Goal: Task Accomplishment & Management: Manage account settings

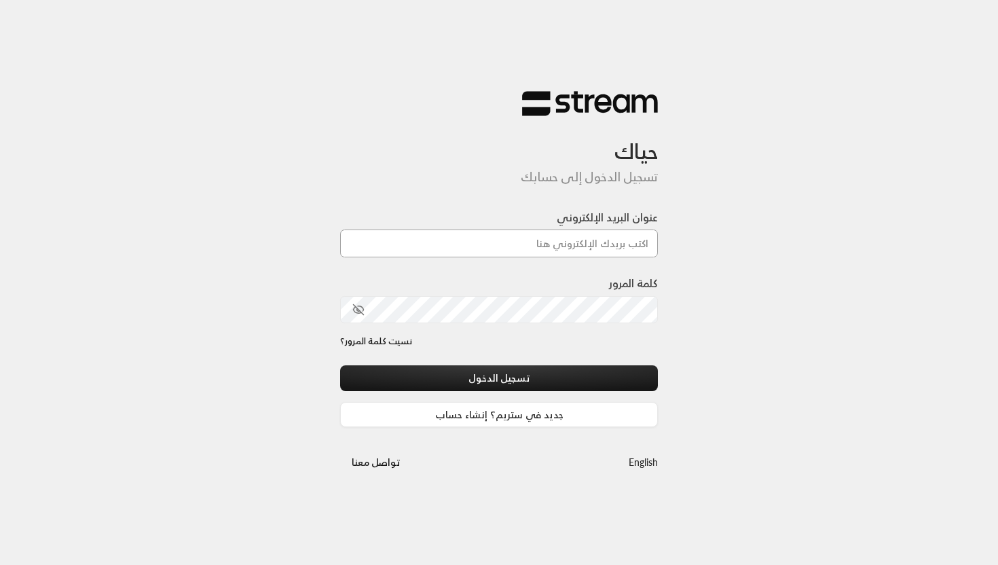
type input "[EMAIL_ADDRESS][DOMAIN_NAME]"
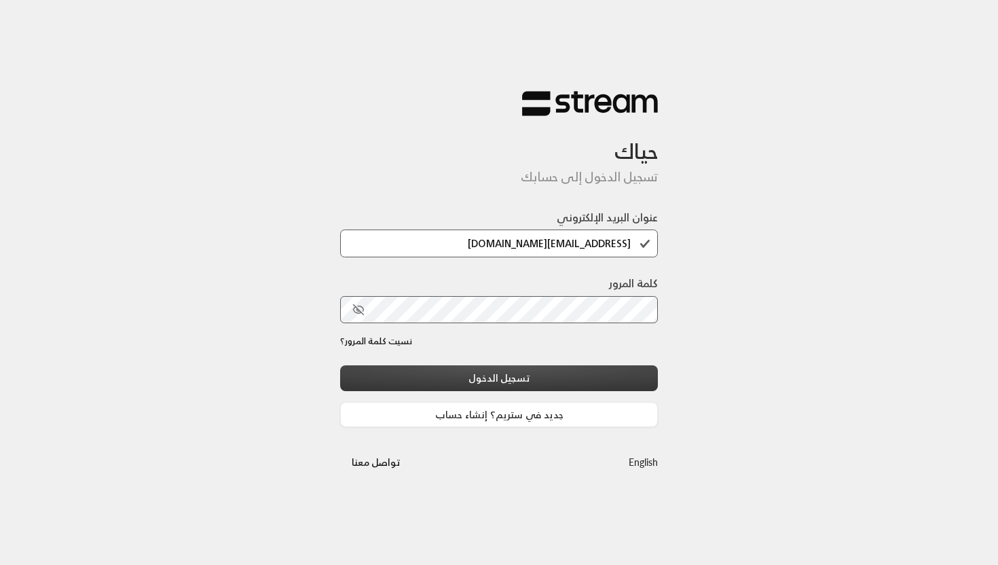
click at [547, 373] on button "تسجيل الدخول" at bounding box center [499, 377] width 318 height 25
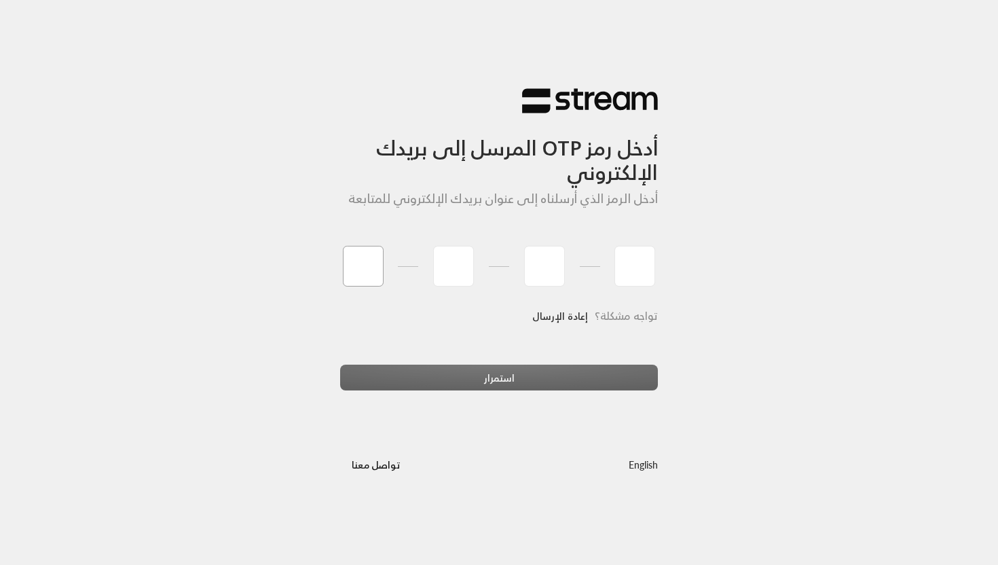
type input "8"
type input "1"
type input "3"
type input "7"
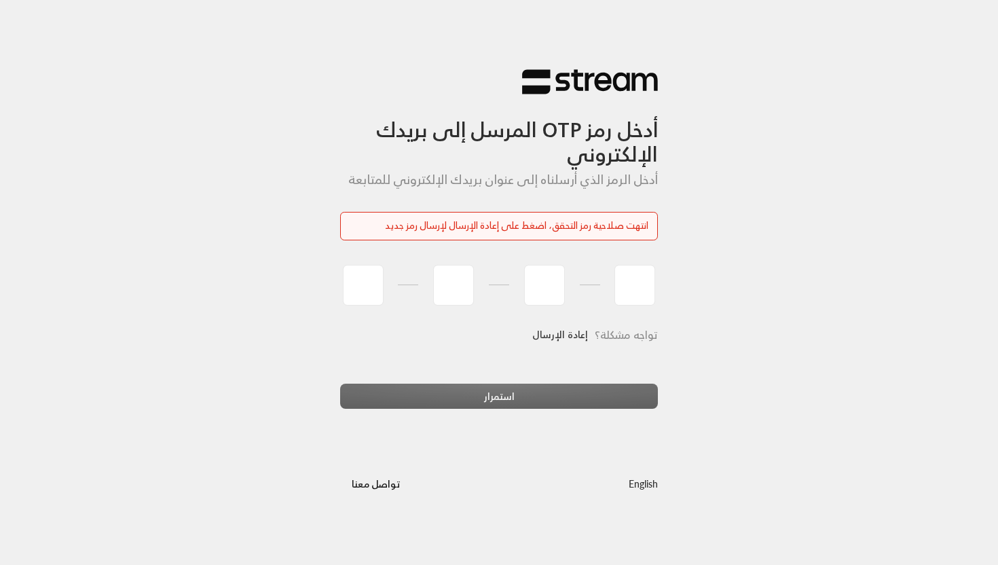
click at [570, 337] on link "إعادة الإرسال" at bounding box center [560, 335] width 56 height 28
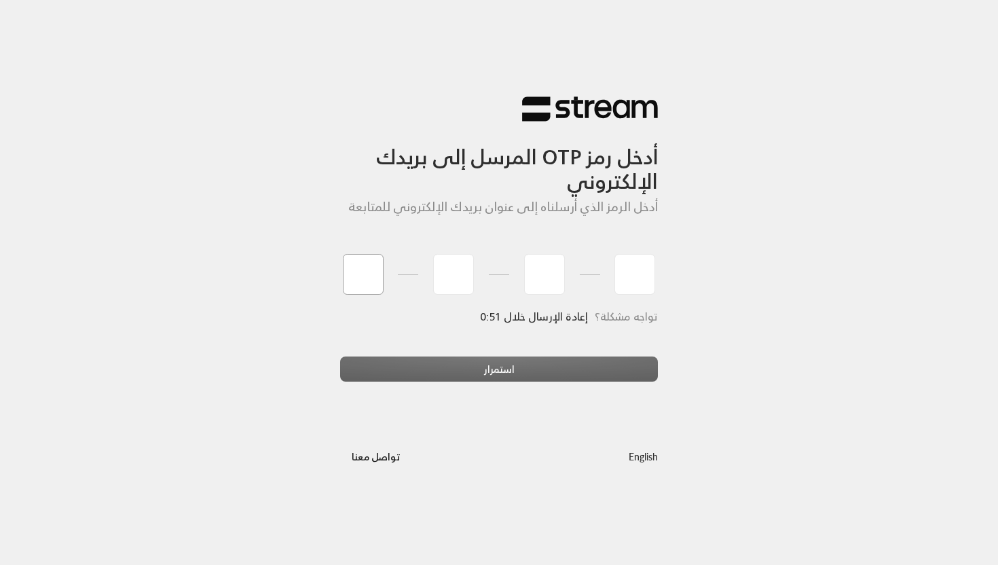
type input "9"
type input "2"
type input "3"
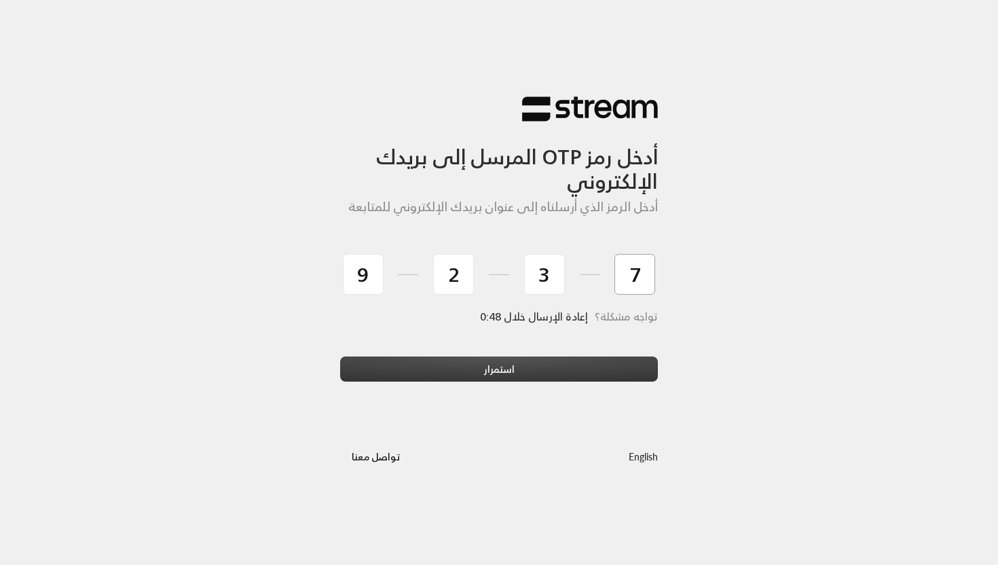
type input "7"
click at [435, 364] on button "استمرار" at bounding box center [499, 369] width 318 height 25
